Goal: Task Accomplishment & Management: Manage account settings

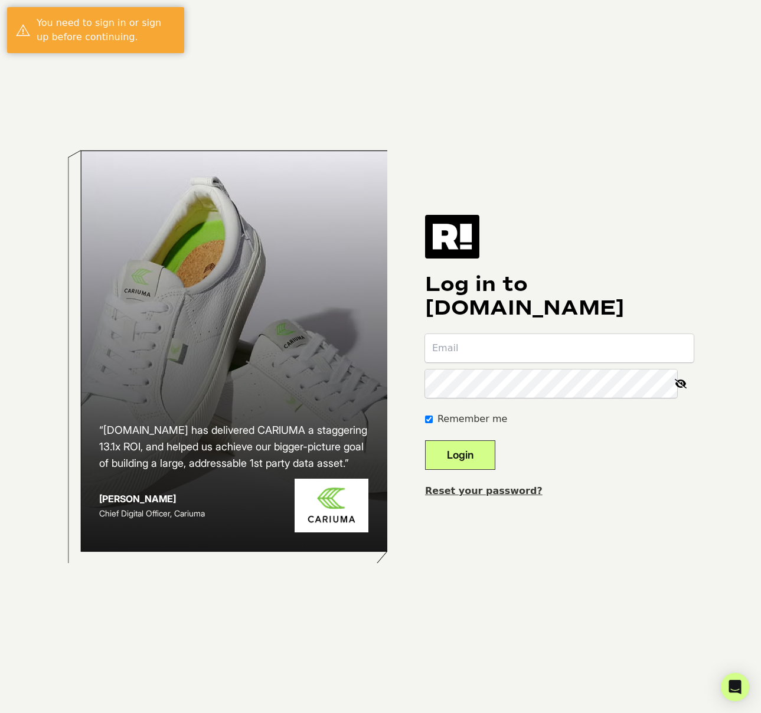
click at [499, 360] on input "email" at bounding box center [559, 348] width 269 height 28
type input "[PERSON_NAME][EMAIL_ADDRESS][DOMAIN_NAME]"
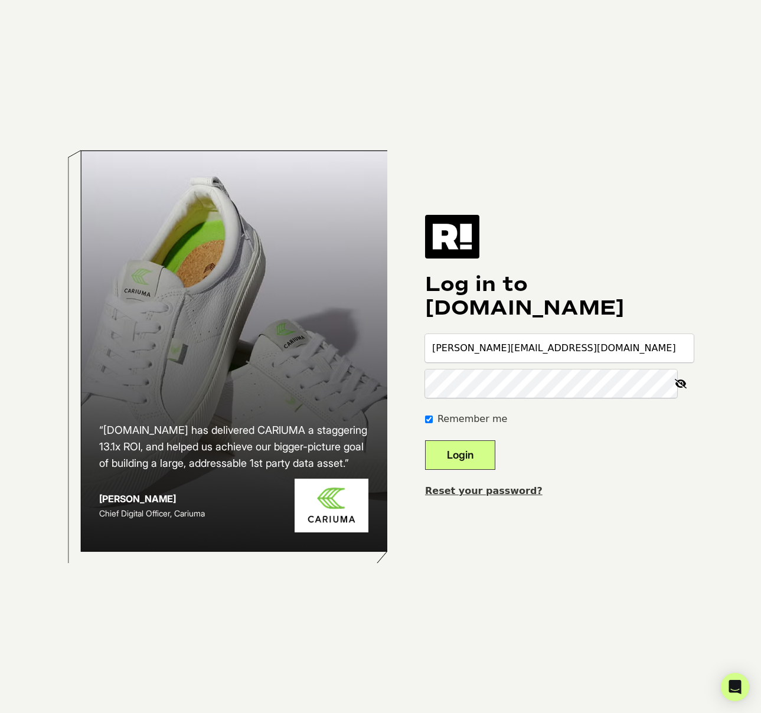
click at [425, 440] on button "Login" at bounding box center [460, 455] width 70 height 30
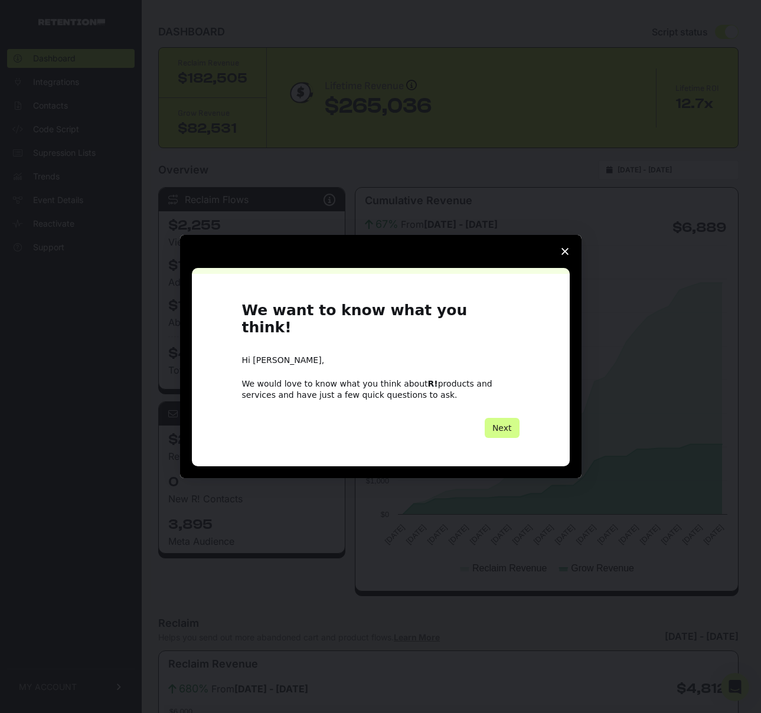
click at [563, 255] on icon "Close survey" at bounding box center [564, 251] width 7 height 7
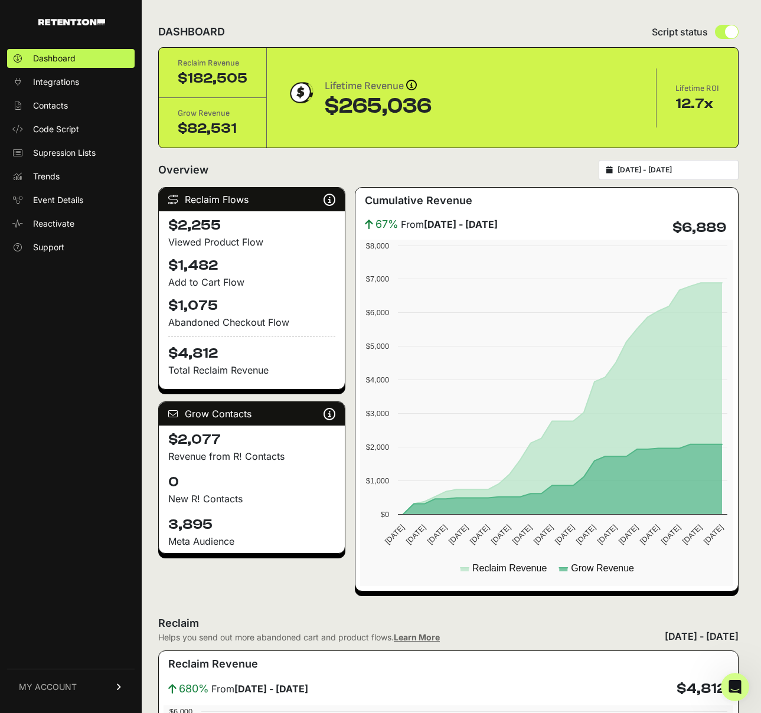
click at [66, 690] on span "MY ACCOUNT" at bounding box center [48, 687] width 58 height 12
click at [74, 582] on span "Account Details" at bounding box center [63, 577] width 61 height 12
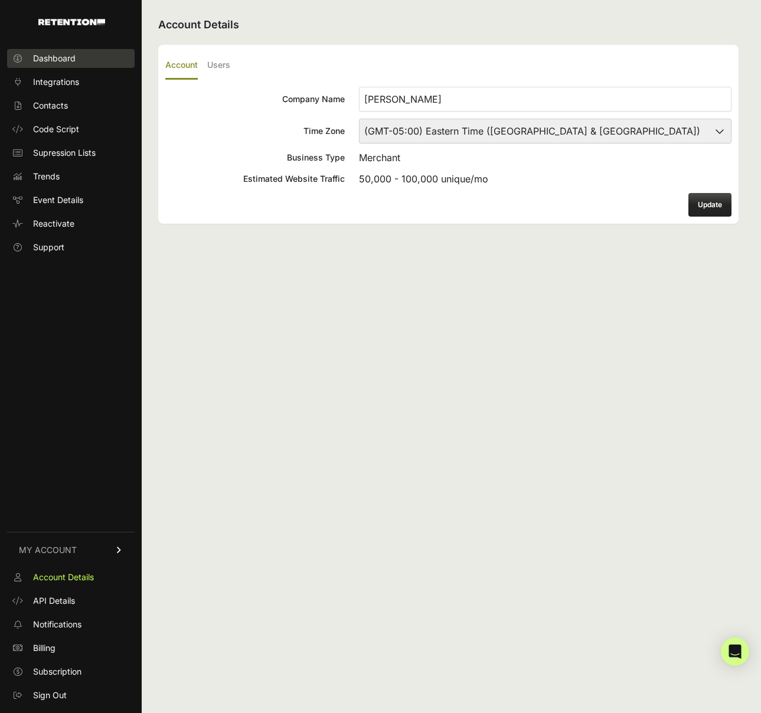
click at [50, 60] on span "Dashboard" at bounding box center [54, 59] width 42 height 12
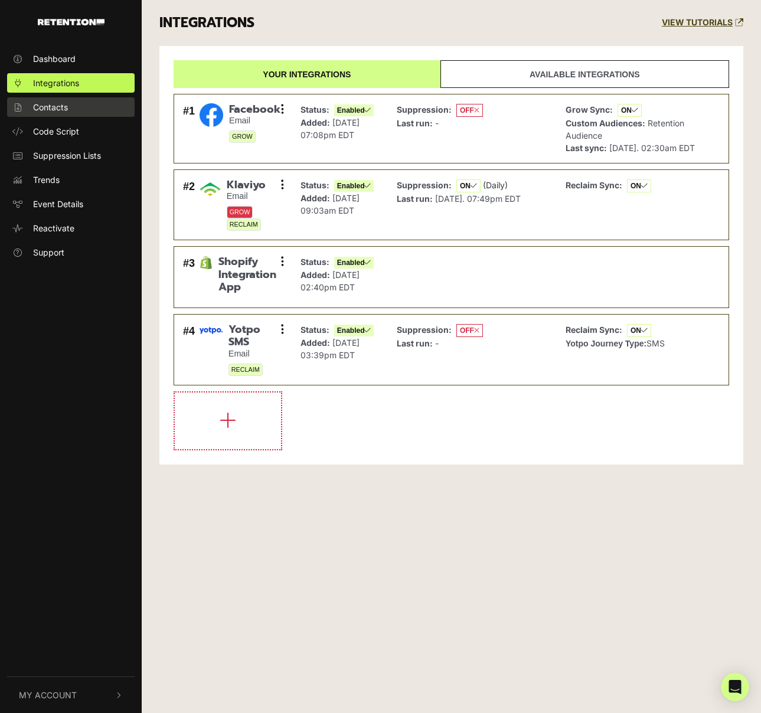
click at [53, 109] on span "Contacts" at bounding box center [50, 107] width 35 height 12
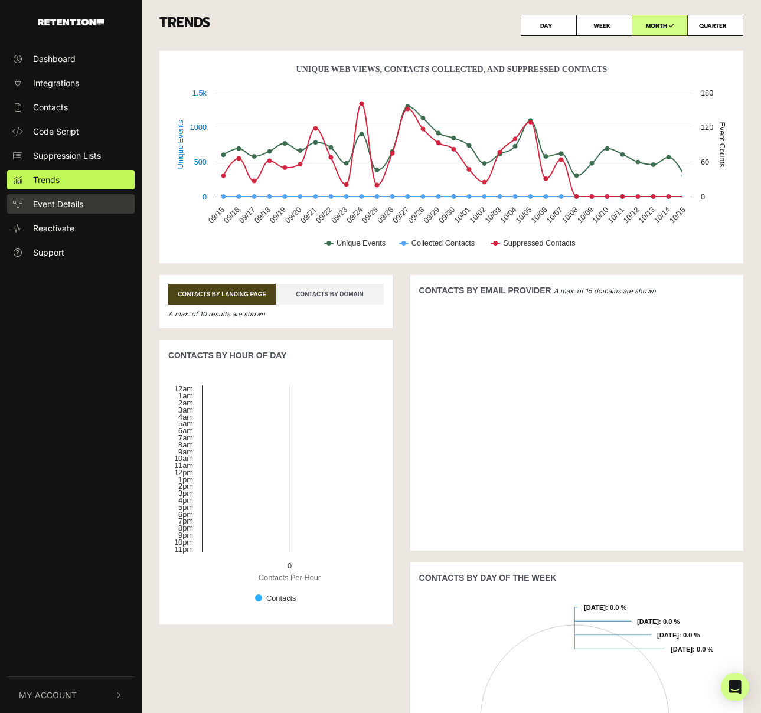
click at [58, 201] on span "Event Details" at bounding box center [58, 204] width 50 height 12
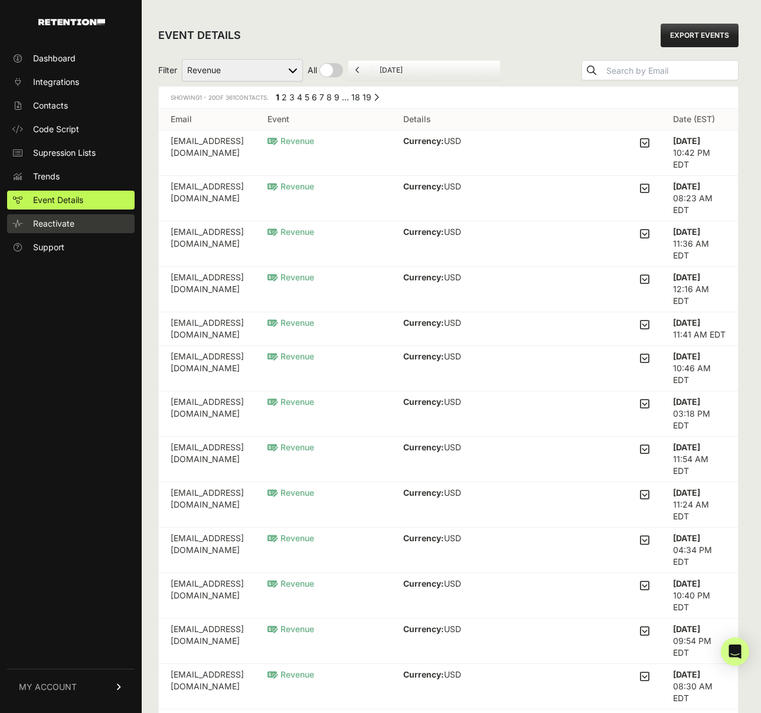
click at [53, 227] on span "Reactivate" at bounding box center [53, 224] width 41 height 12
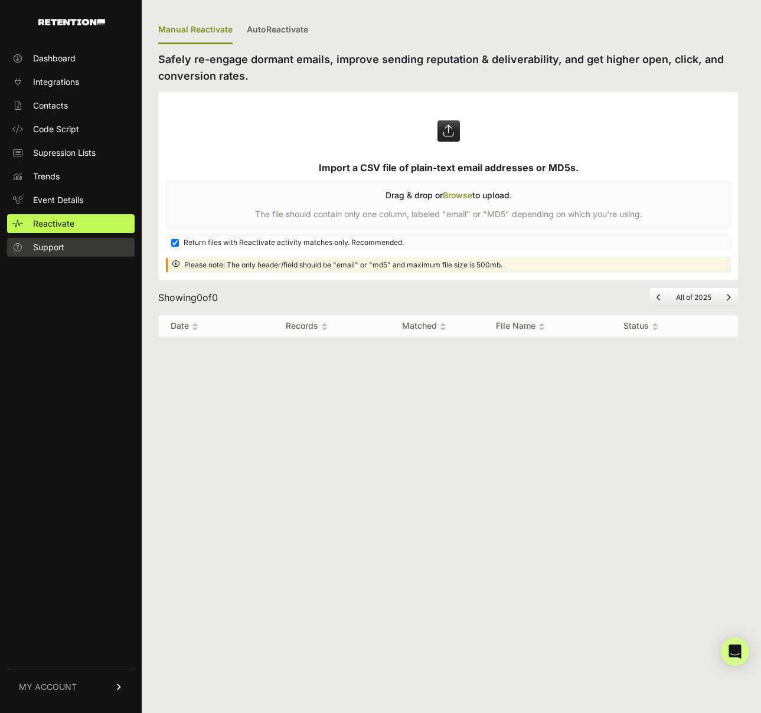
click at [56, 248] on span "Support" at bounding box center [48, 247] width 31 height 12
click at [83, 682] on link "MY ACCOUNT" at bounding box center [70, 687] width 127 height 36
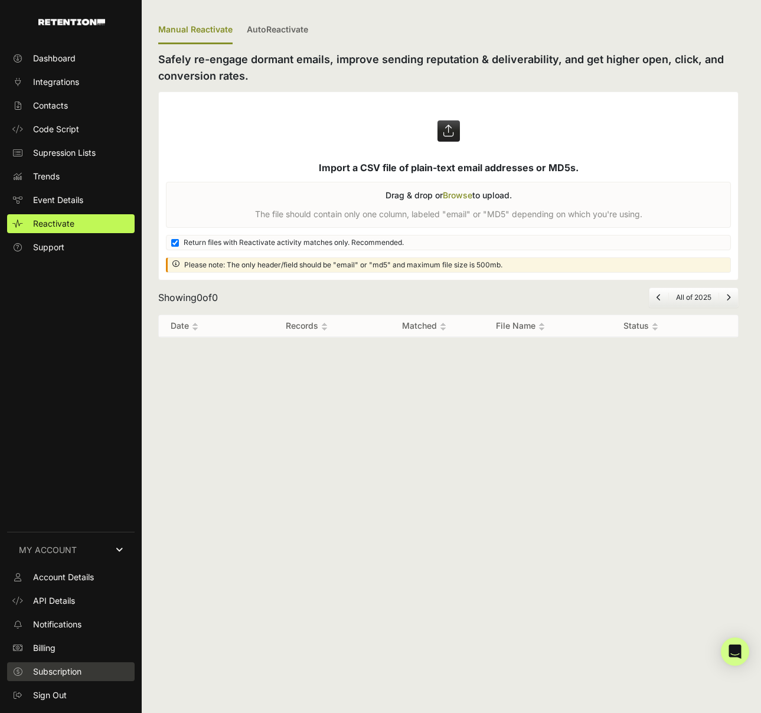
click at [61, 671] on span "Subscription" at bounding box center [57, 672] width 48 height 12
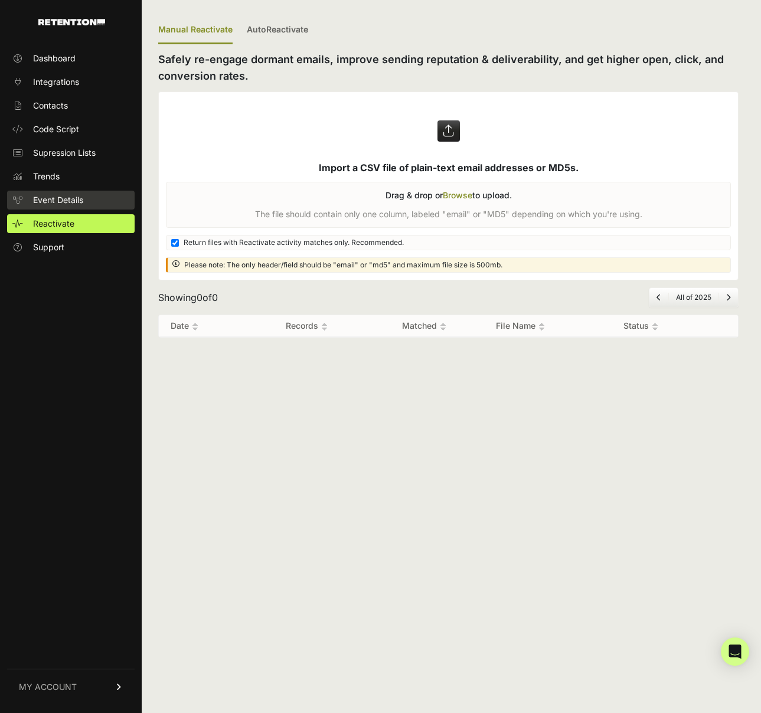
click at [73, 198] on span "Event Details" at bounding box center [58, 200] width 50 height 12
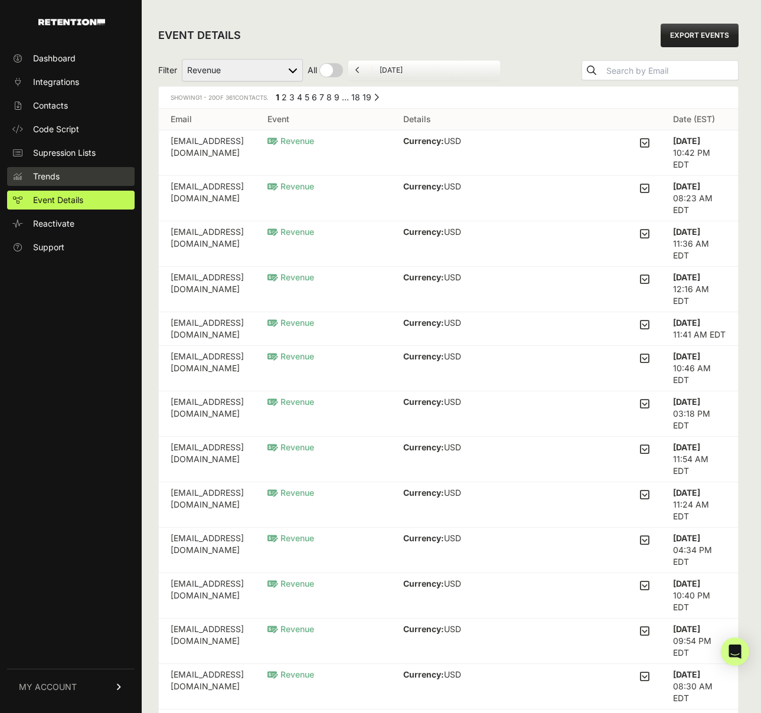
click at [57, 179] on span "Trends" at bounding box center [46, 177] width 27 height 12
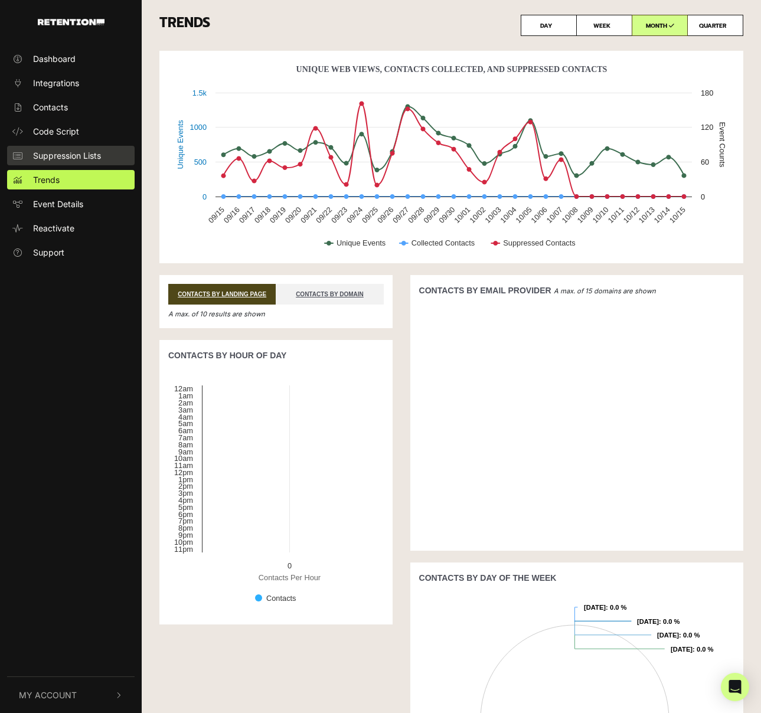
click at [68, 155] on span "Suppression Lists" at bounding box center [67, 155] width 68 height 12
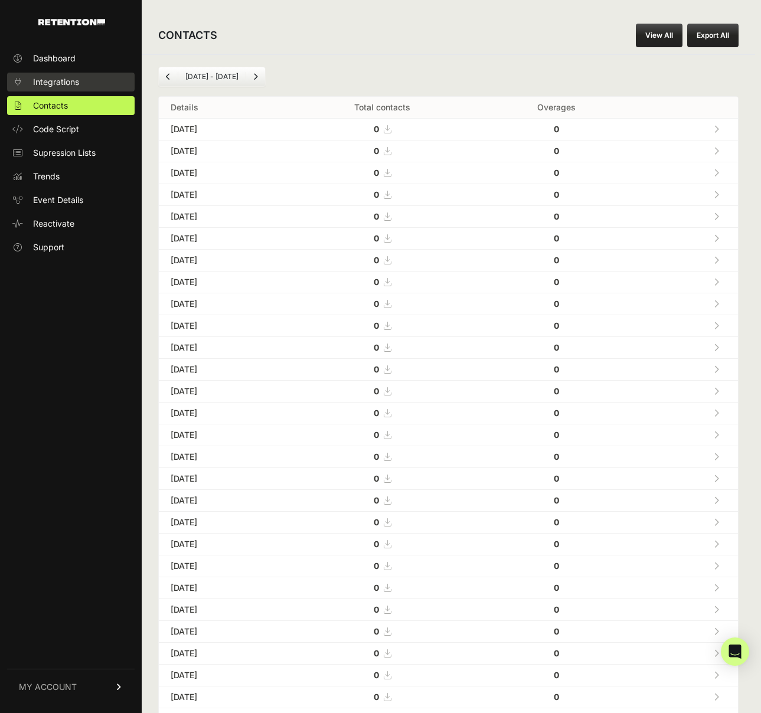
click at [55, 83] on span "Integrations" at bounding box center [56, 82] width 46 height 12
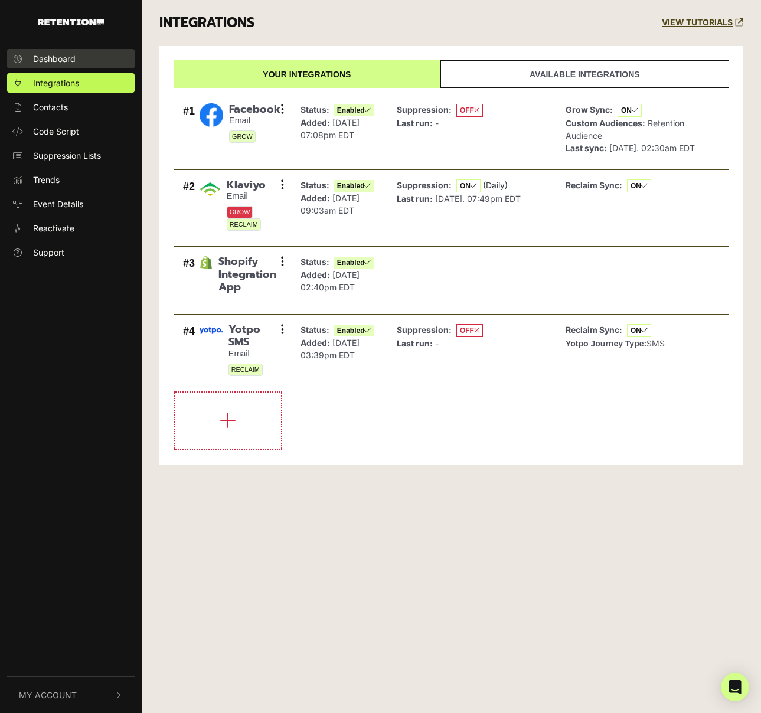
click at [45, 60] on span "Dashboard" at bounding box center [54, 59] width 42 height 12
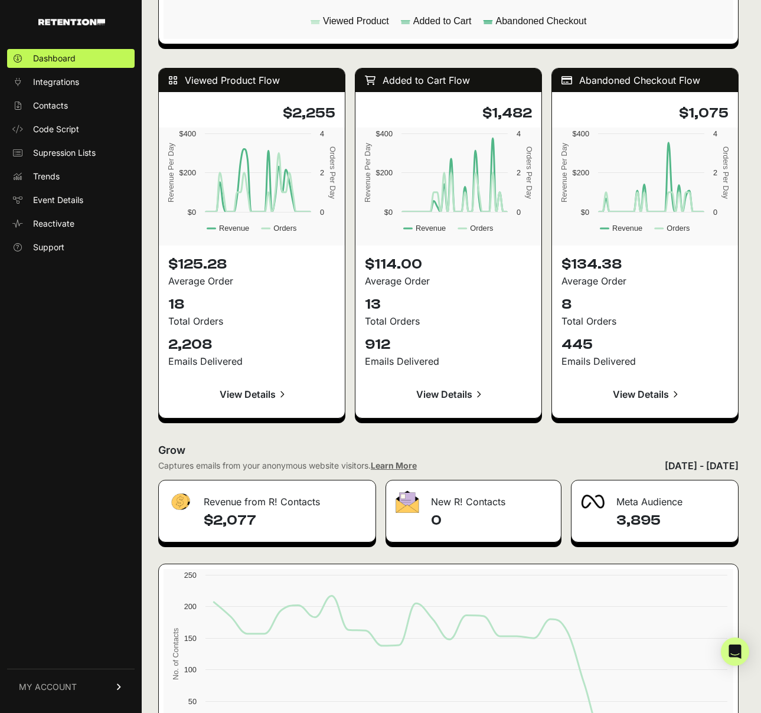
scroll to position [1127, 0]
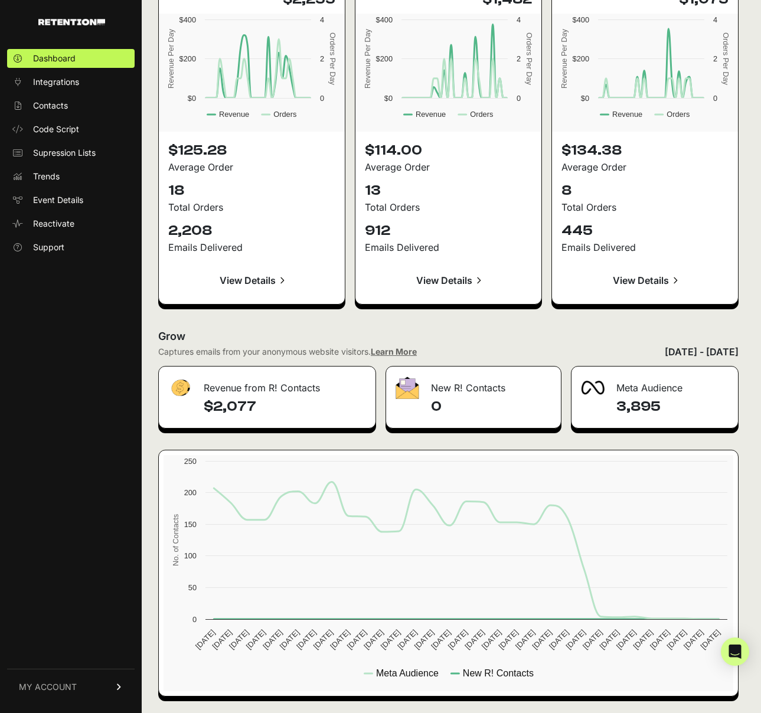
click at [66, 685] on span "MY ACCOUNT" at bounding box center [48, 687] width 58 height 12
click at [90, 577] on span "Account Details" at bounding box center [63, 577] width 61 height 12
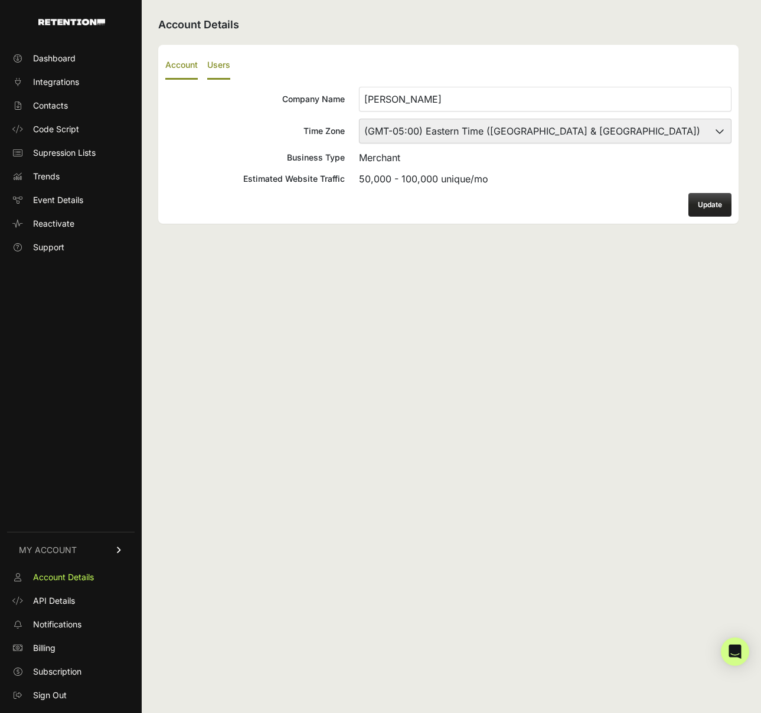
click at [215, 59] on label "Users" at bounding box center [218, 66] width 23 height 28
click at [0, 0] on input "Users" at bounding box center [0, 0] width 0 height 0
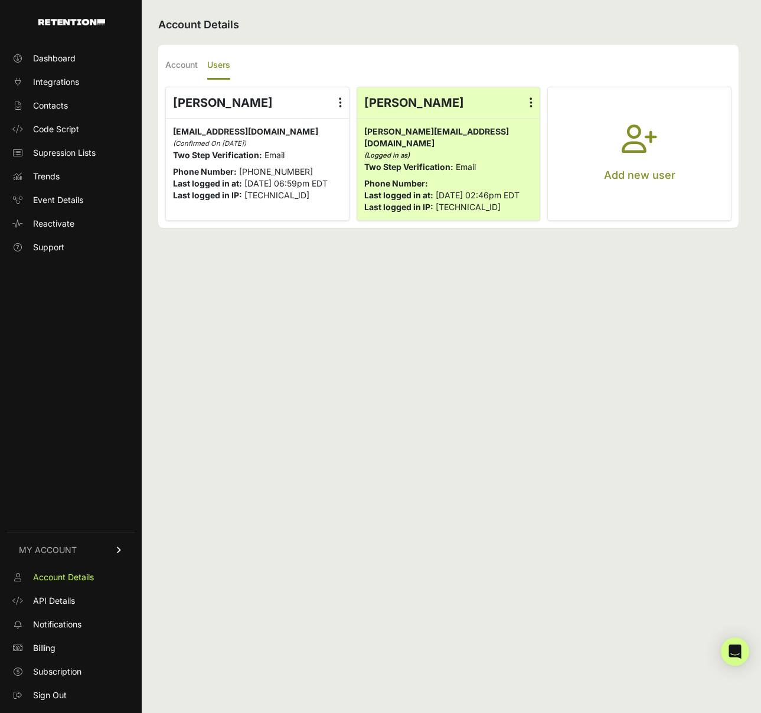
click at [626, 135] on icon "button" at bounding box center [638, 146] width 35 height 42
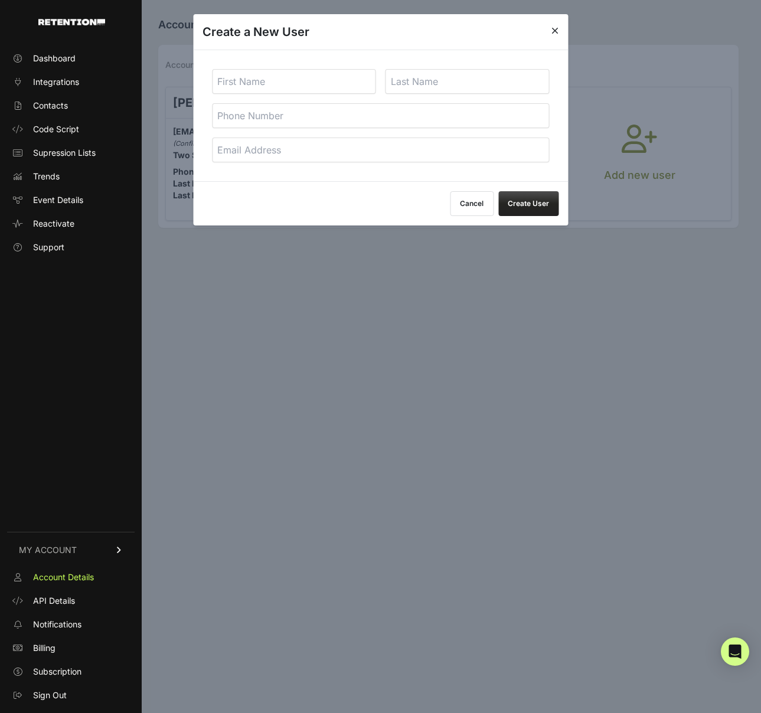
click at [318, 80] on input "text" at bounding box center [294, 81] width 164 height 25
type input "[PERSON_NAME]"
click at [317, 112] on input "tel" at bounding box center [380, 115] width 337 height 25
click at [250, 148] on input "email" at bounding box center [380, 150] width 337 height 25
type input "[EMAIL_ADDRESS][DOMAIN_NAME]"
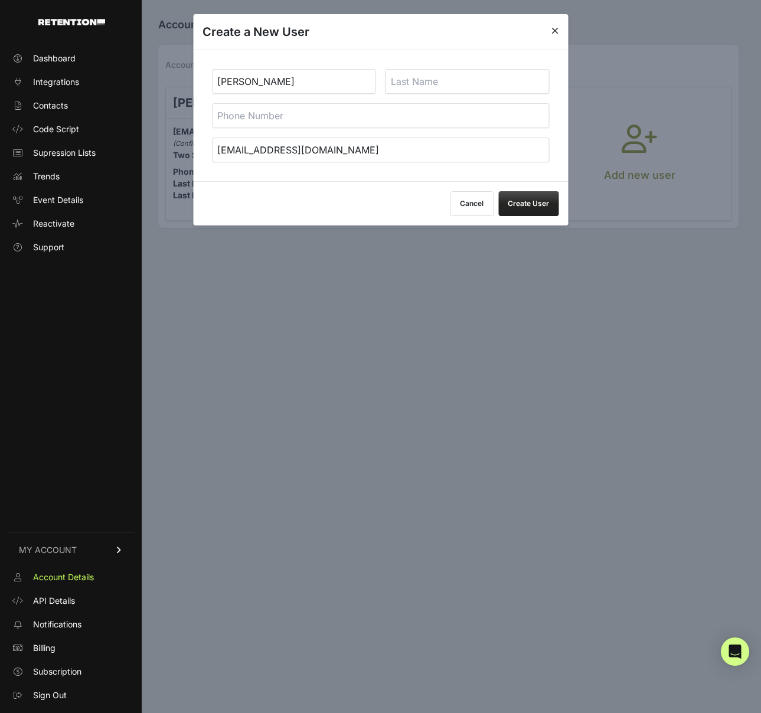
click at [542, 201] on button "Create User" at bounding box center [528, 203] width 60 height 25
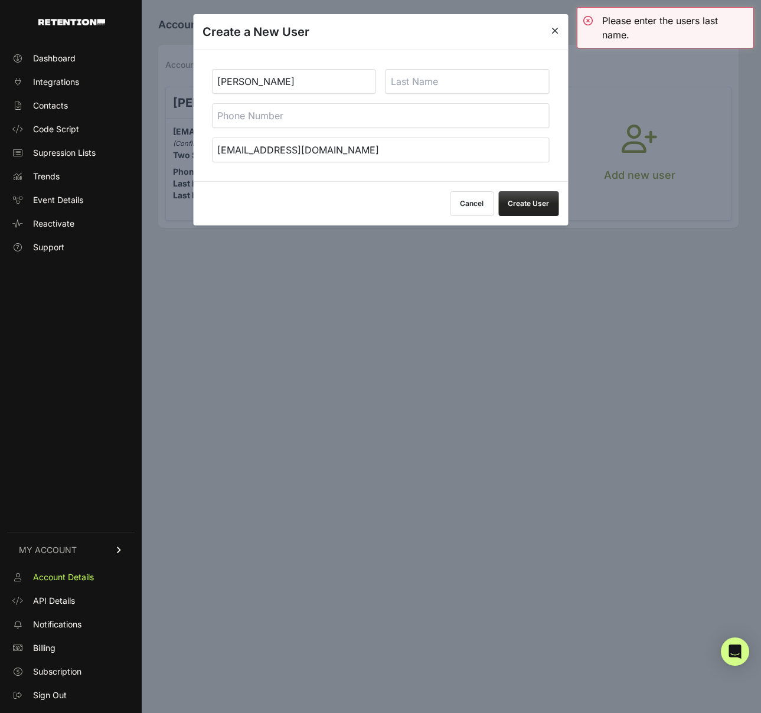
click at [443, 86] on input "text" at bounding box center [467, 81] width 164 height 25
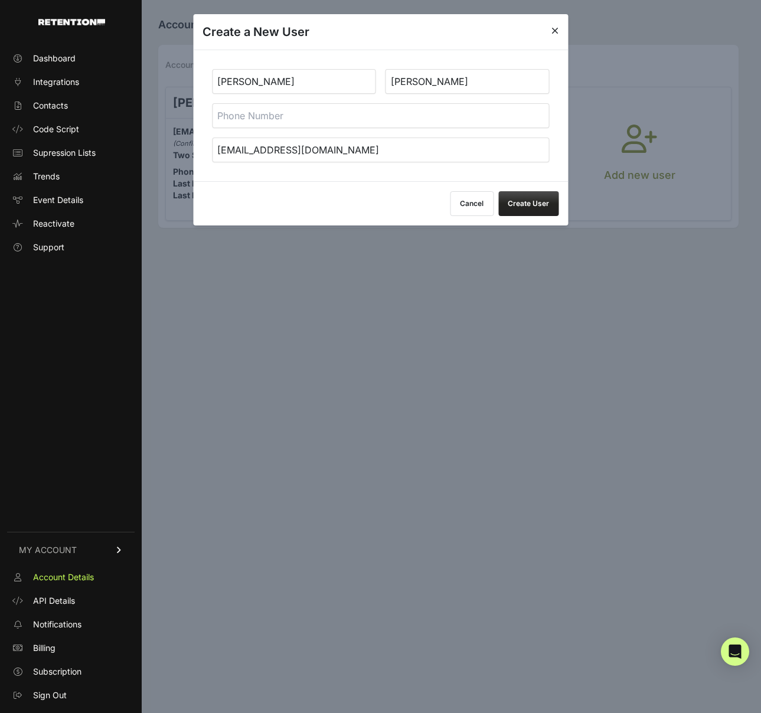
type input "Coffman"
click at [528, 201] on button "Create User" at bounding box center [528, 203] width 60 height 25
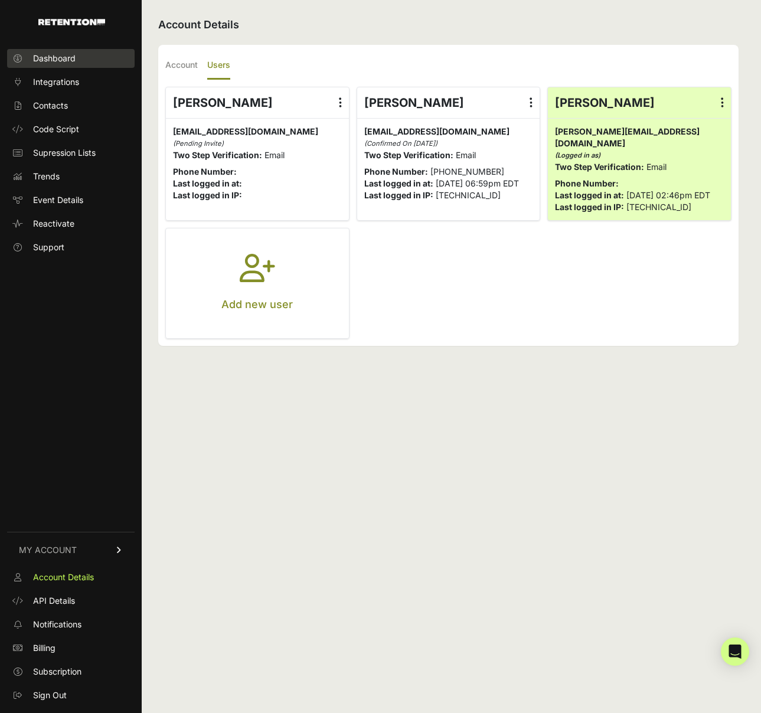
click at [71, 63] on span "Dashboard" at bounding box center [54, 59] width 42 height 12
